Goal: Task Accomplishment & Management: Complete application form

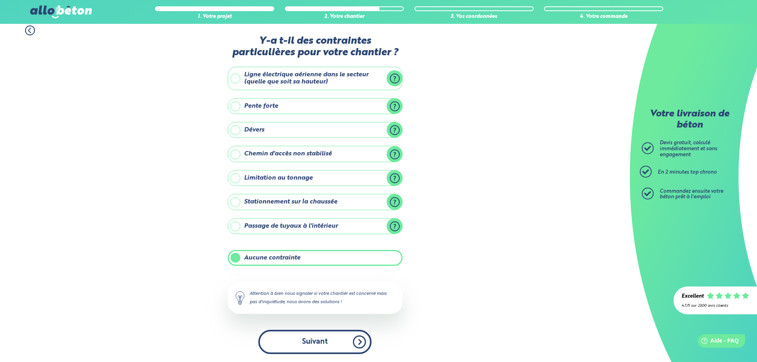
click at [312, 340] on button "Suivant" at bounding box center [314, 342] width 113 height 24
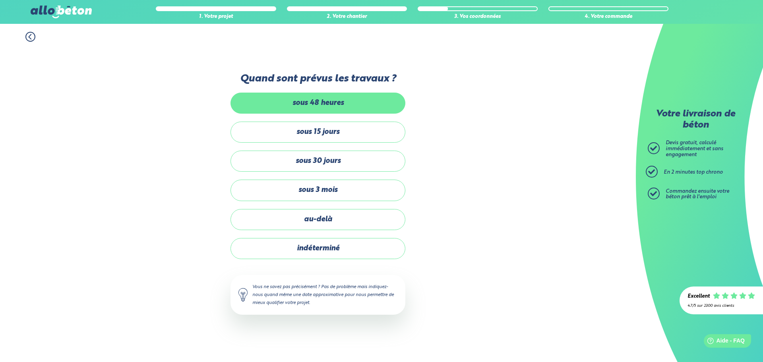
click at [337, 98] on label "sous 48 heures" at bounding box center [318, 103] width 175 height 21
click at [0, 0] on input "sous 48 heures" at bounding box center [0, 0] width 0 height 0
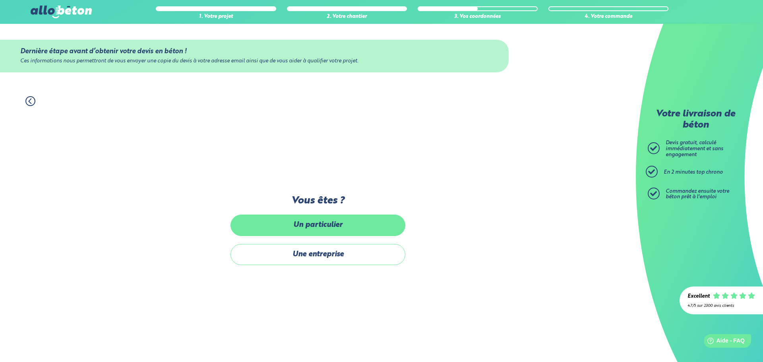
click at [325, 221] on label "Un particulier" at bounding box center [318, 225] width 175 height 21
click at [0, 0] on input "Un particulier" at bounding box center [0, 0] width 0 height 0
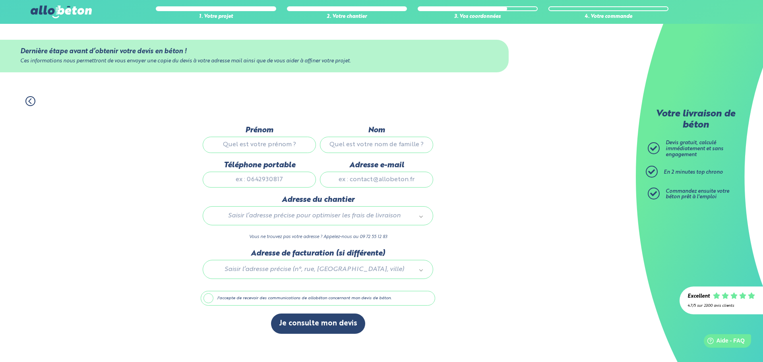
click at [281, 142] on input "Prénom" at bounding box center [259, 145] width 113 height 16
type input "[PERSON_NAME]"
type input "depaermentier"
type input "0685485851"
type input "[PERSON_NAME][EMAIL_ADDRESS][DOMAIN_NAME]"
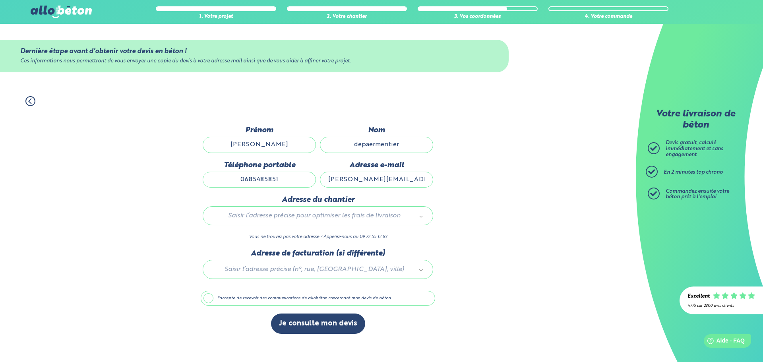
type input "[STREET_ADDRESS]"
click at [344, 263] on div at bounding box center [318, 268] width 234 height 38
click at [318, 325] on button "Je consulte mon devis" at bounding box center [318, 324] width 94 height 20
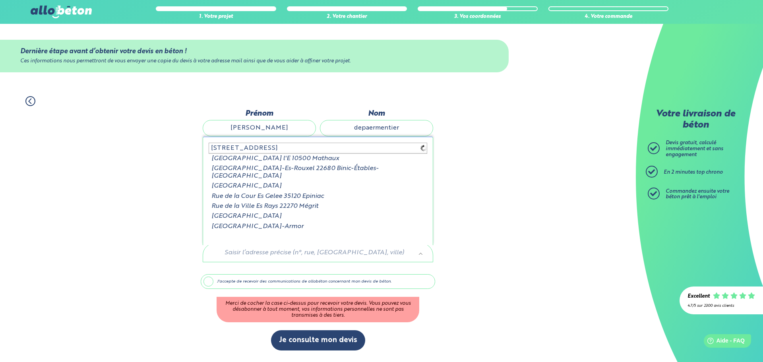
type input "[STREET_ADDRESS]"
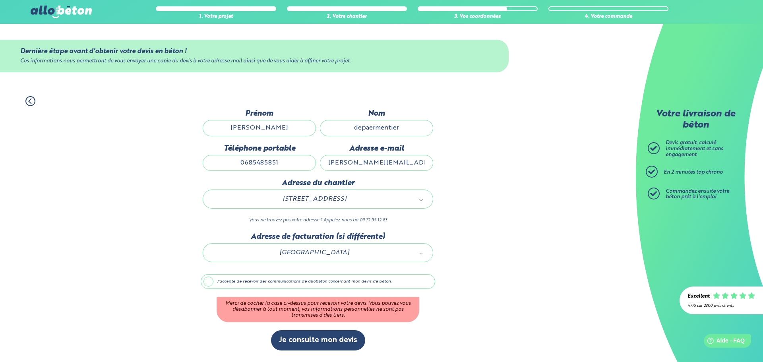
click at [206, 282] on label "J'accepte de recevoir des communications de allobéton concernant mon devis de b…" at bounding box center [318, 281] width 234 height 15
click at [0, 0] on input "J'accepte de recevoir des communications de allobéton concernant mon devis de b…" at bounding box center [0, 0] width 0 height 0
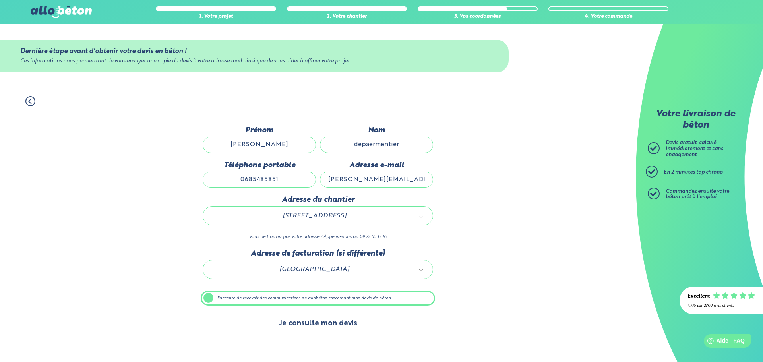
click at [304, 320] on button "Je consulte mon devis" at bounding box center [318, 324] width 94 height 20
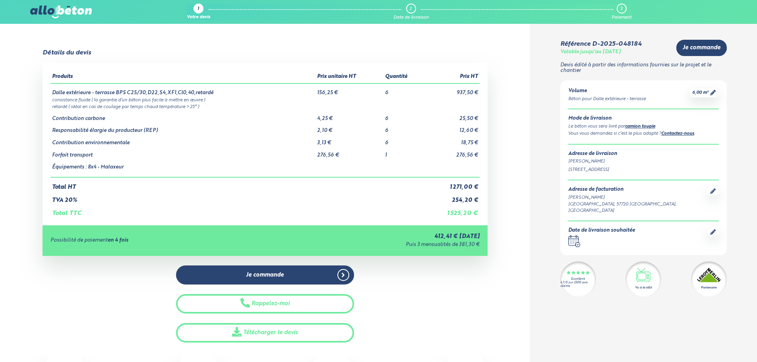
click at [304, 320] on div "Je commande Rappelez-moi Télécharger le devis" at bounding box center [265, 303] width 178 height 77
